Goal: Task Accomplishment & Management: Manage account settings

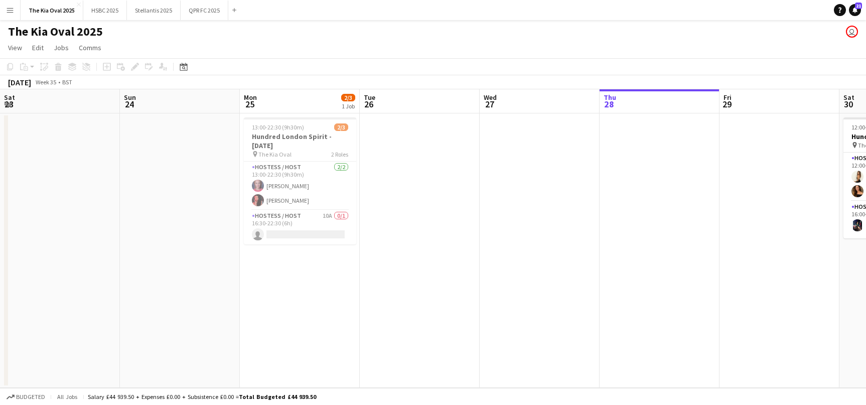
scroll to position [0, 240]
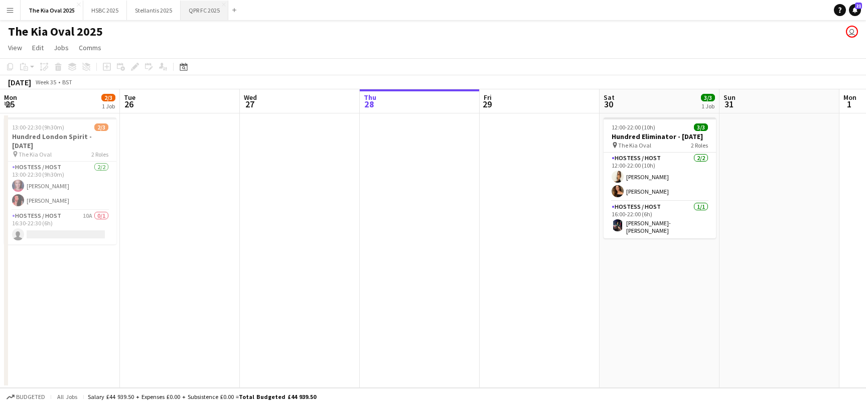
click at [196, 9] on button "QPR FC 2025 Close" at bounding box center [205, 11] width 48 height 20
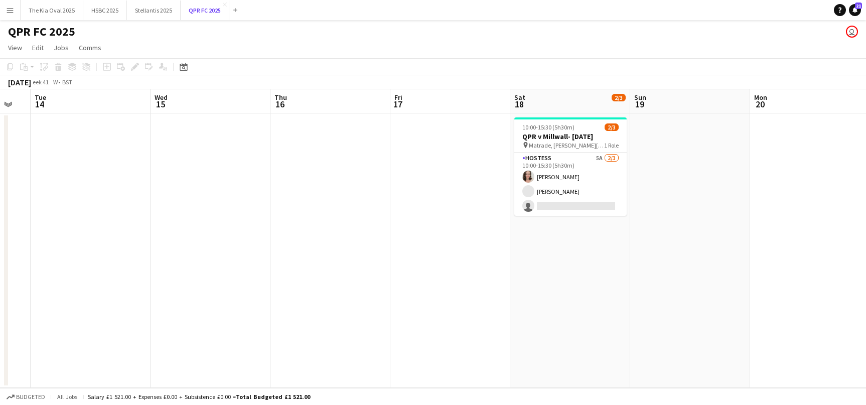
scroll to position [0, 335]
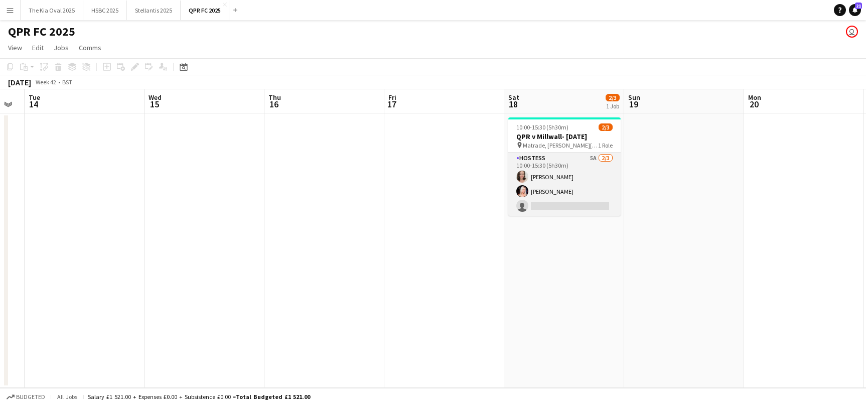
click at [568, 206] on app-card-role "Hostess 5A [DATE] 10:00-15:30 (5h30m) [PERSON_NAME] [PERSON_NAME] single-neutra…" at bounding box center [564, 183] width 112 height 63
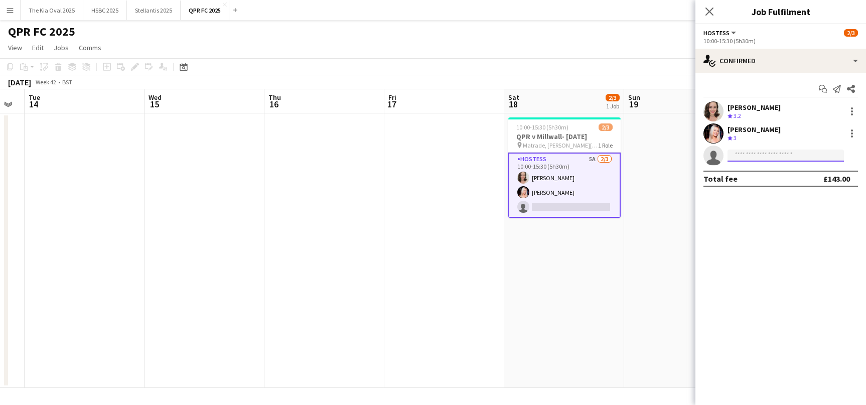
click at [755, 151] on input at bounding box center [785, 155] width 116 height 12
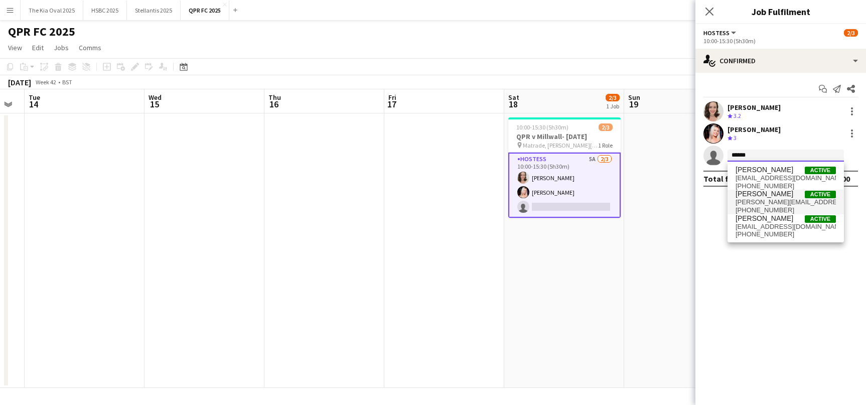
type input "******"
click at [771, 197] on span "[PERSON_NAME]" at bounding box center [764, 194] width 58 height 9
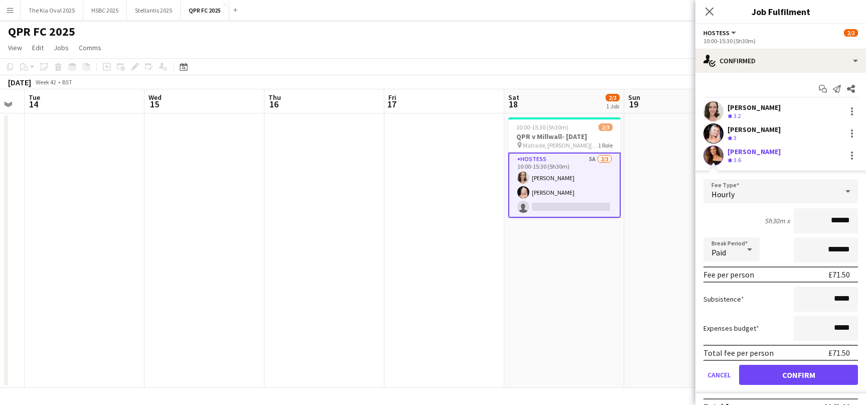
click button "Confirm" at bounding box center [798, 375] width 119 height 20
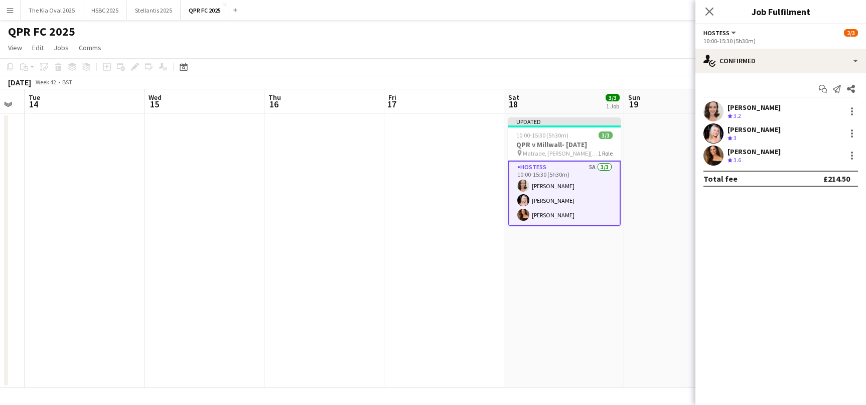
click at [632, 30] on div "QPR FC 2025 user" at bounding box center [433, 29] width 866 height 19
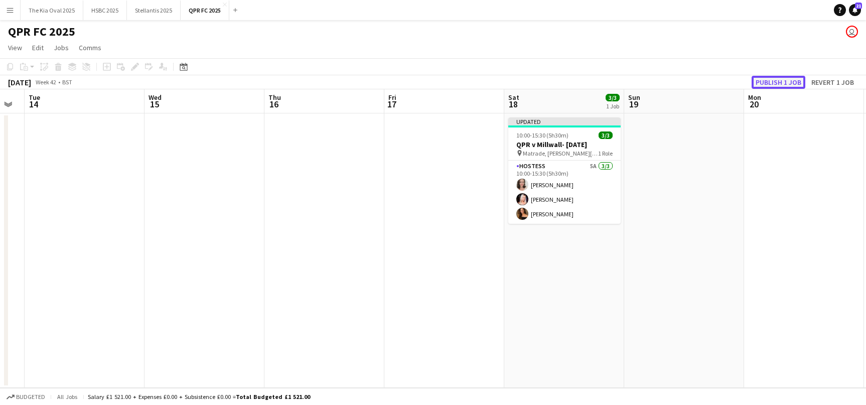
click at [781, 81] on button "Publish 1 job" at bounding box center [778, 82] width 54 height 13
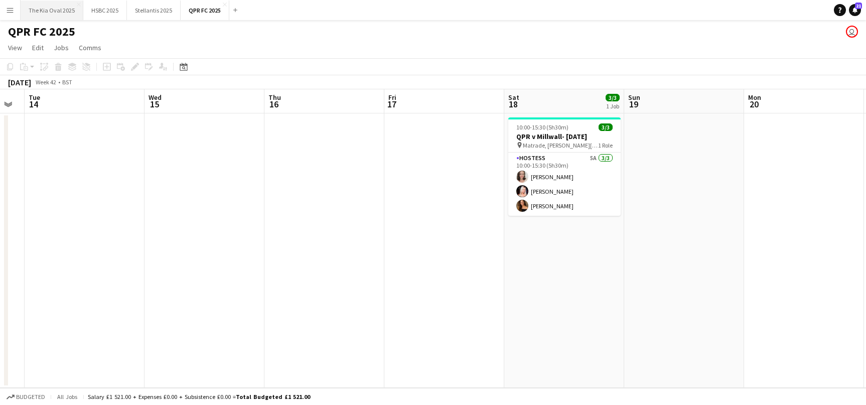
click at [40, 7] on button "The Kia Oval 2025 Close" at bounding box center [52, 11] width 63 height 20
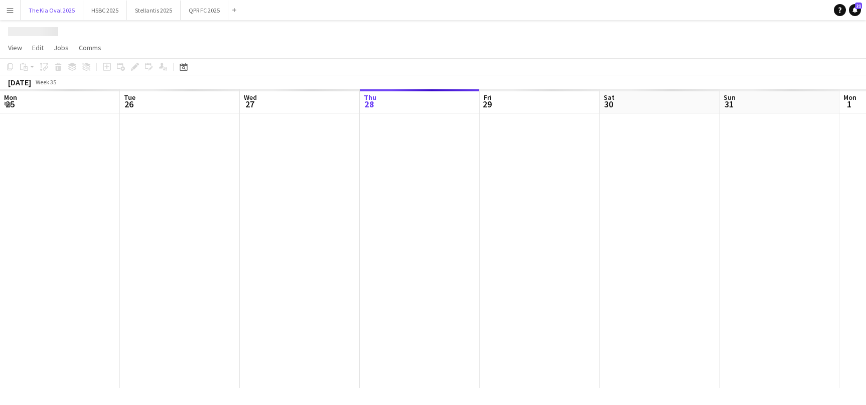
scroll to position [0, 240]
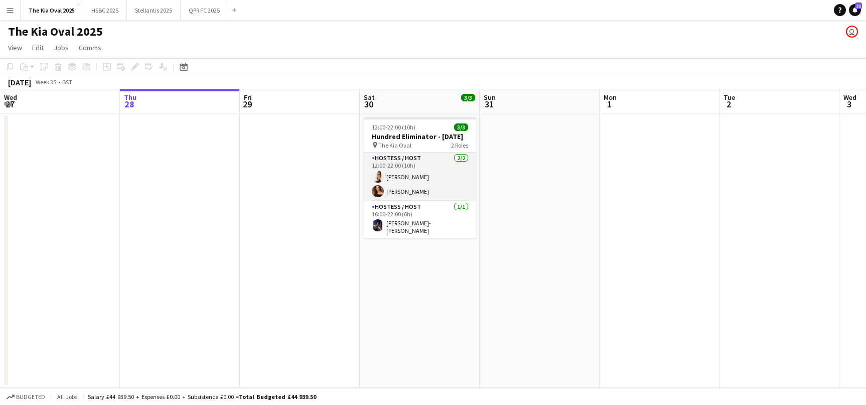
click at [420, 188] on app-card-role "Hostess / Host [DATE] 12:00-22:00 (10h) [PERSON_NAME] [PERSON_NAME]" at bounding box center [420, 176] width 112 height 49
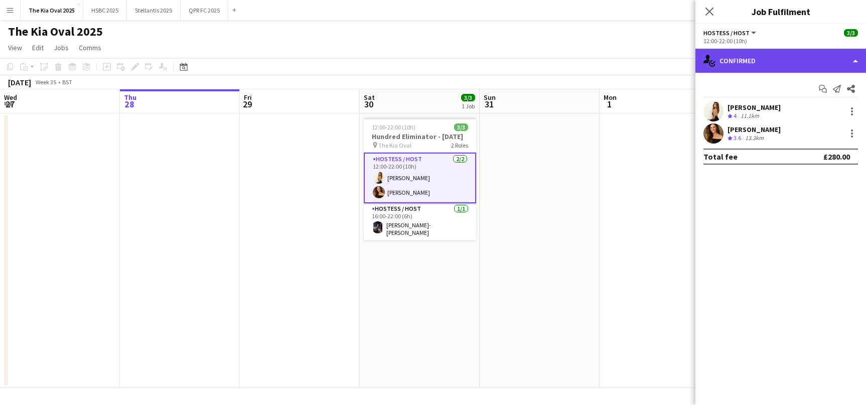
click at [757, 63] on div "single-neutral-actions-check-2 Confirmed" at bounding box center [780, 61] width 171 height 24
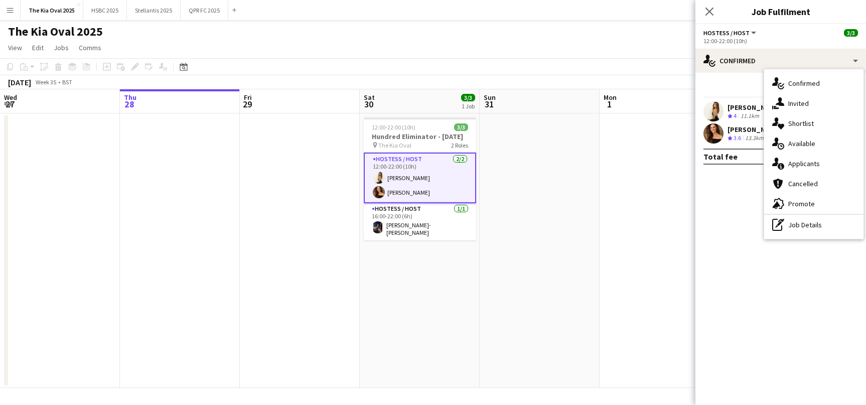
click at [847, 168] on div "single-neutral-actions-information Applicants" at bounding box center [813, 163] width 99 height 20
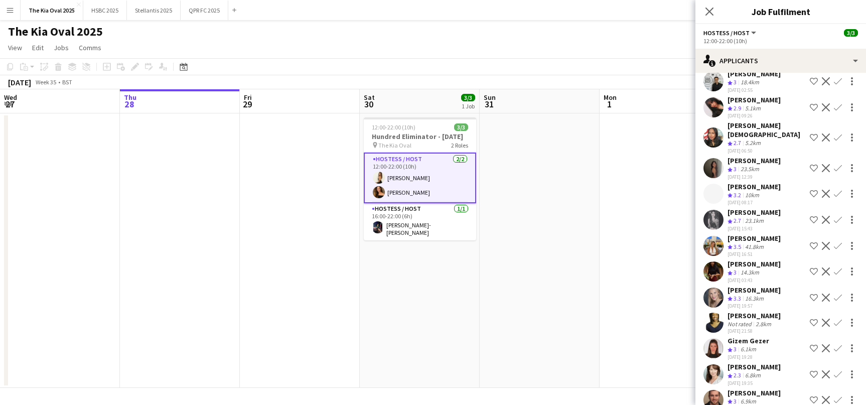
scroll to position [226, 0]
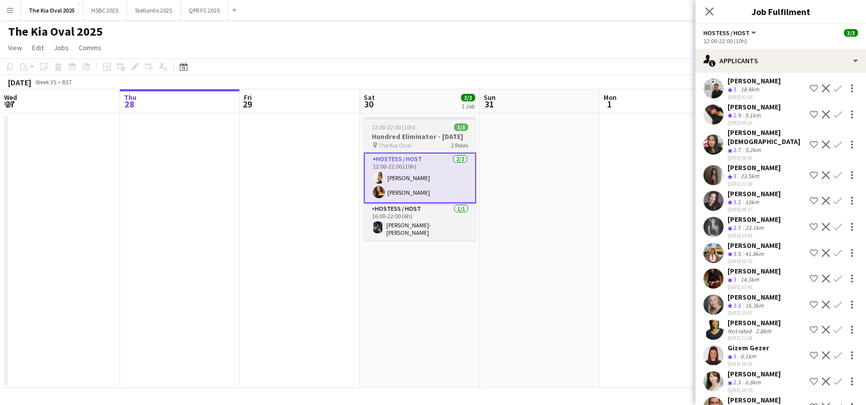
click at [415, 141] on h3 "Hundred Eliminator - [DATE]" at bounding box center [420, 136] width 112 height 9
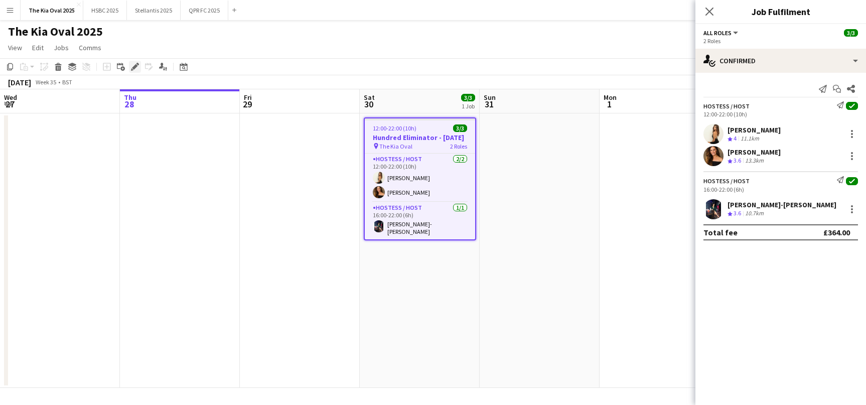
click at [134, 67] on icon at bounding box center [135, 67] width 6 height 6
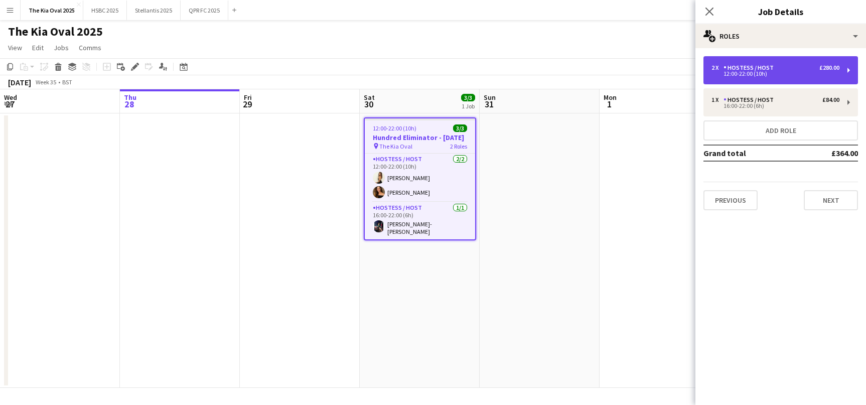
click at [798, 75] on div "12:00-22:00 (10h)" at bounding box center [775, 73] width 128 height 5
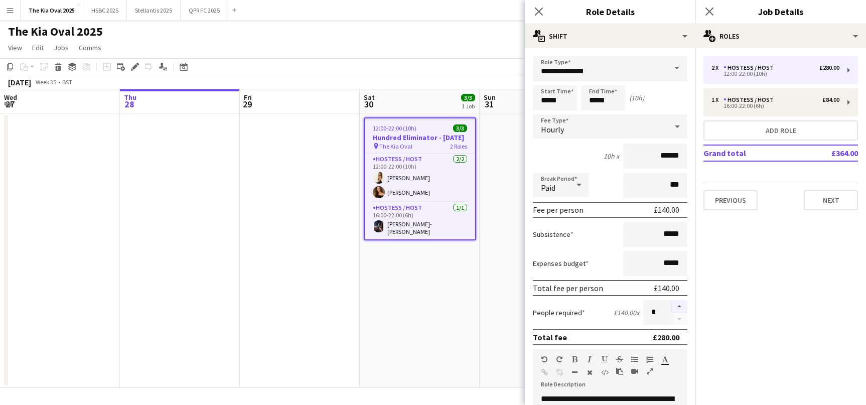
click at [678, 307] on button "button" at bounding box center [679, 306] width 16 height 13
type input "*"
click at [460, 312] on app-date-cell "12:00-22:00 (10h) 3/3 Hundred Eliminator - [DATE] pin The Kia Oval 2 Roles Host…" at bounding box center [420, 250] width 120 height 274
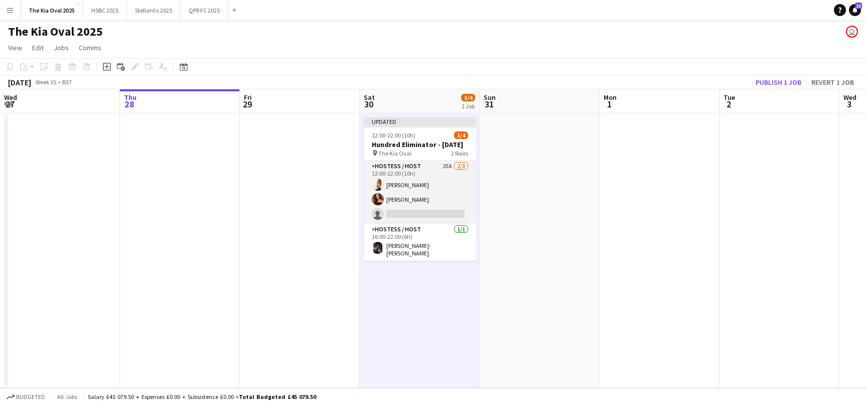
click at [442, 213] on app-card-role "Hostess / Host 25A [DATE] 12:00-22:00 (10h) [PERSON_NAME] [PERSON_NAME] single-…" at bounding box center [420, 191] width 112 height 63
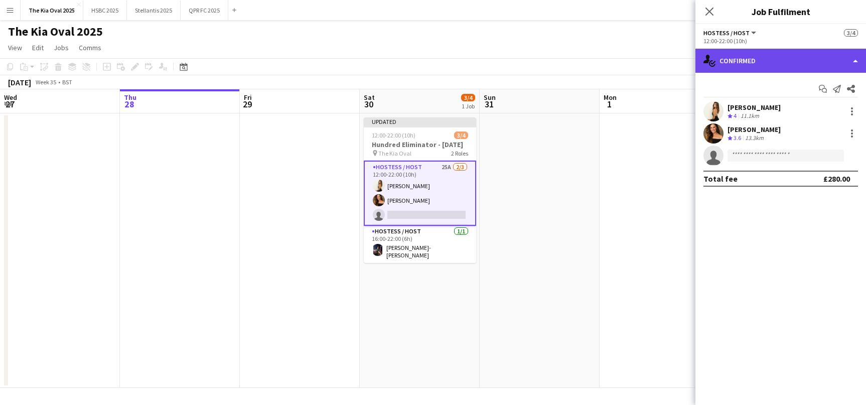
click at [743, 60] on div "single-neutral-actions-check-2 Confirmed" at bounding box center [780, 61] width 171 height 24
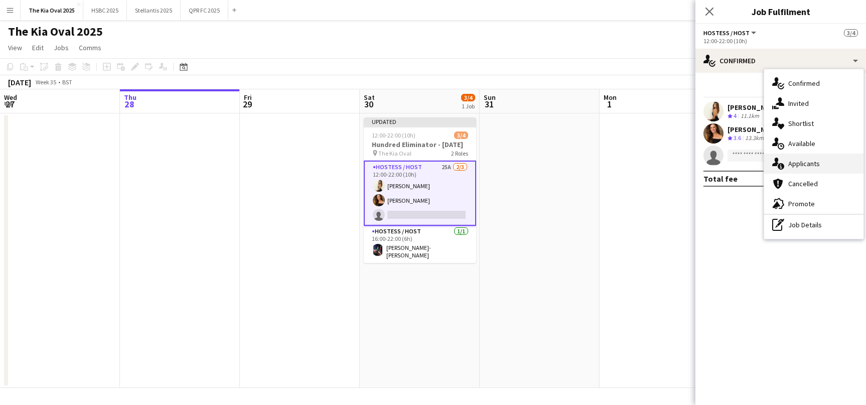
click at [841, 162] on div "single-neutral-actions-information Applicants" at bounding box center [813, 163] width 99 height 20
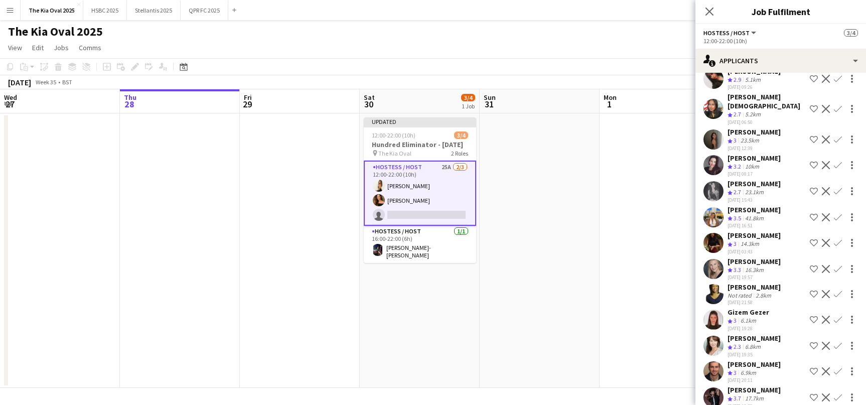
scroll to position [129, 0]
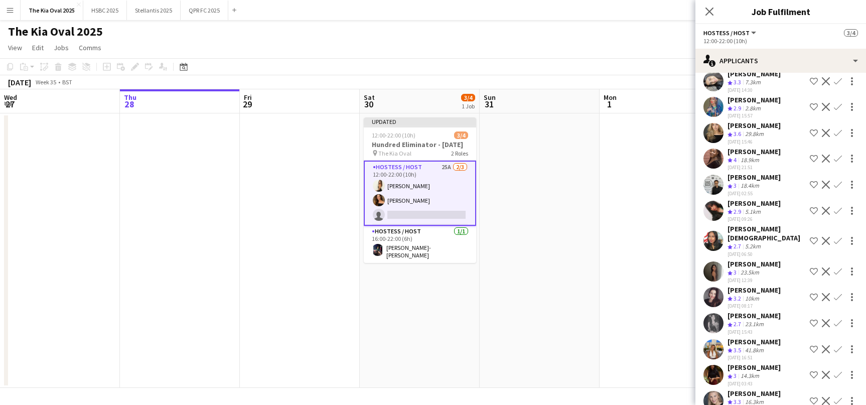
click at [842, 130] on button "Confirm" at bounding box center [838, 133] width 12 height 12
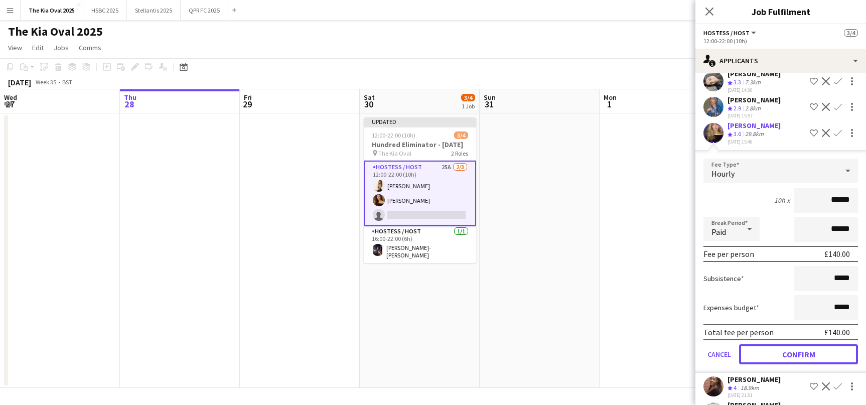
click at [814, 351] on button "Confirm" at bounding box center [798, 354] width 119 height 20
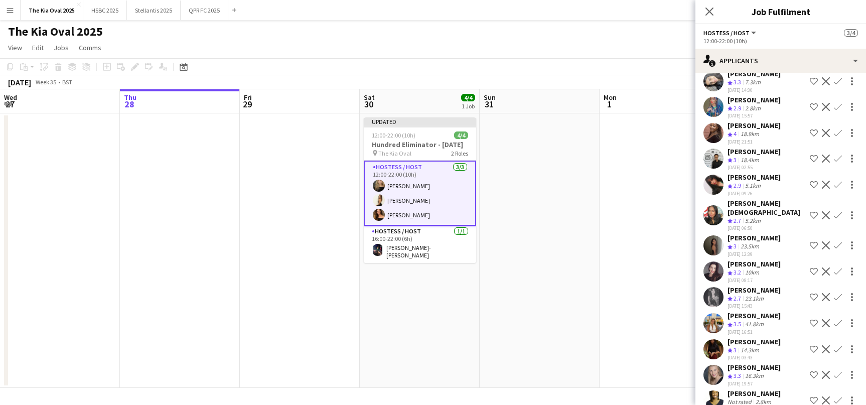
click at [612, 287] on app-date-cell at bounding box center [659, 250] width 120 height 274
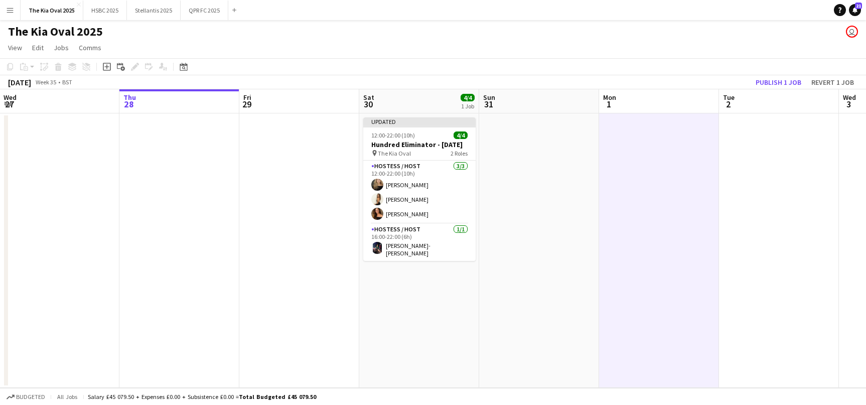
click at [775, 75] on app-toolbar "Copy Paste Paste Command V Paste with crew Command Shift V Paste linked Job [GE…" at bounding box center [433, 66] width 866 height 17
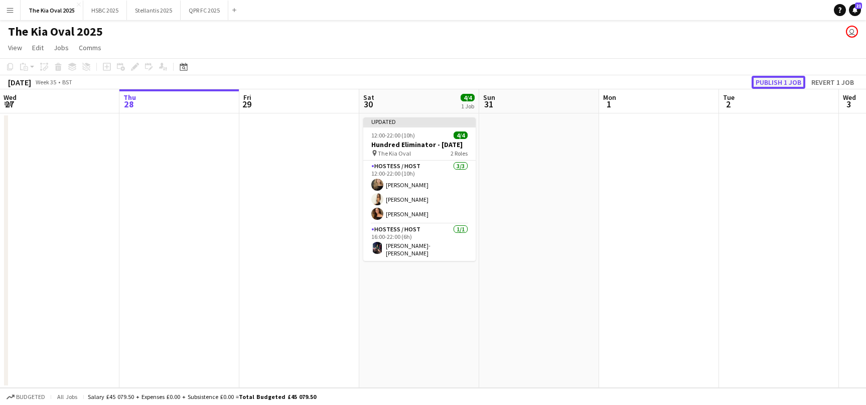
click at [780, 81] on button "Publish 1 job" at bounding box center [778, 82] width 54 height 13
